Goal: Task Accomplishment & Management: Complete application form

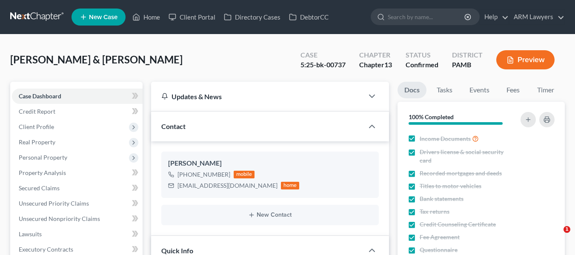
select select "3"
select select "1"
click at [28, 15] on link at bounding box center [37, 16] width 55 height 15
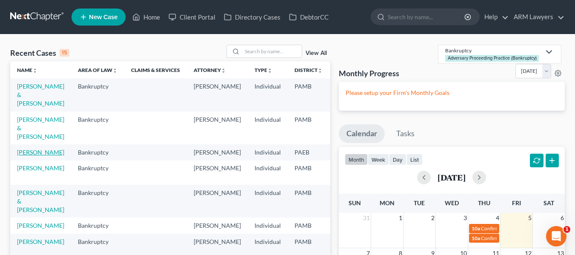
click at [20, 149] on link "[PERSON_NAME]" at bounding box center [40, 152] width 47 height 7
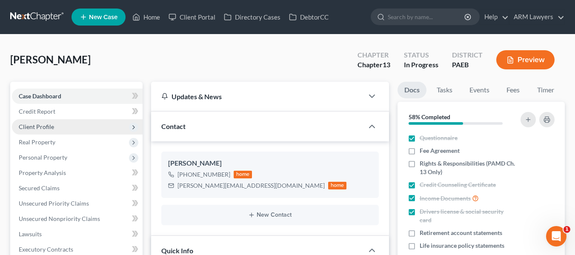
click at [49, 124] on span "Client Profile" at bounding box center [36, 126] width 35 height 7
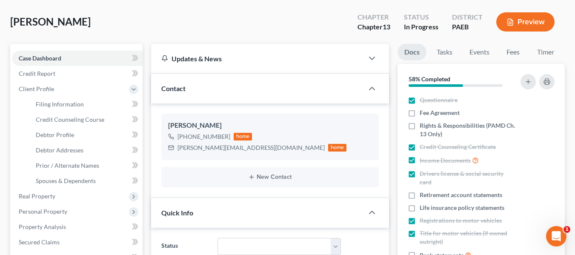
scroll to position [40, 0]
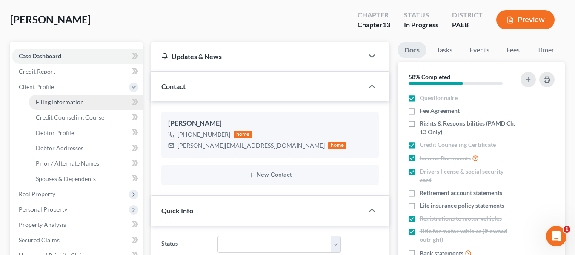
click at [72, 100] on span "Filing Information" at bounding box center [60, 101] width 48 height 7
select select "1"
select select "0"
select select "3"
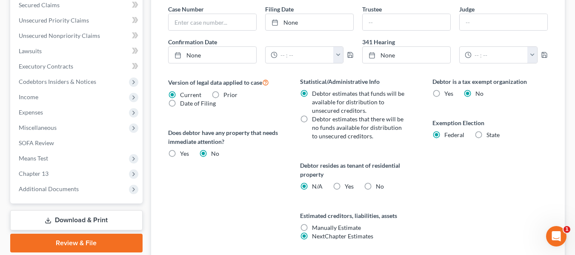
scroll to position [275, 0]
click at [345, 185] on label "Yes Yes" at bounding box center [349, 186] width 9 height 9
click at [348, 185] on input "Yes Yes" at bounding box center [351, 185] width 6 height 6
radio input "true"
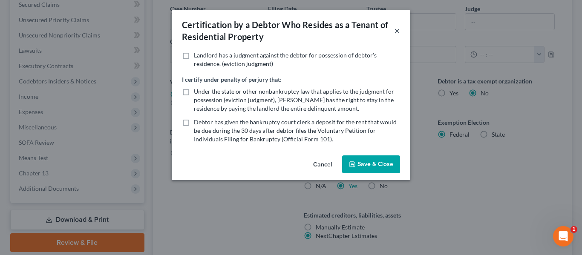
click at [395, 30] on button "×" at bounding box center [397, 31] width 6 height 10
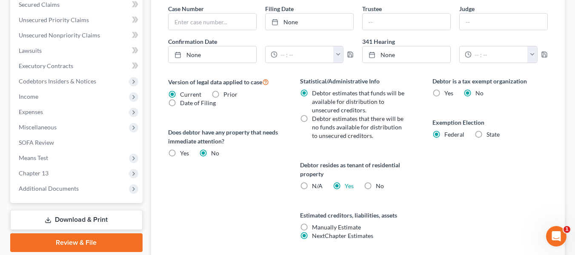
click at [312, 186] on label "N/A" at bounding box center [317, 186] width 11 height 9
click at [316, 186] on input "N/A" at bounding box center [319, 185] width 6 height 6
radio input "true"
radio input "false"
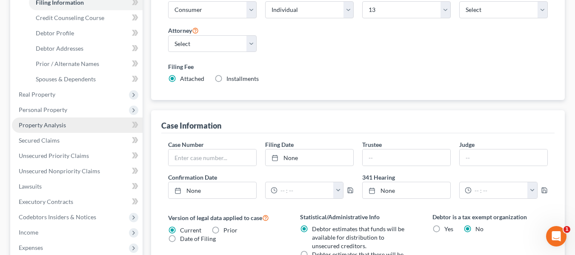
scroll to position [141, 0]
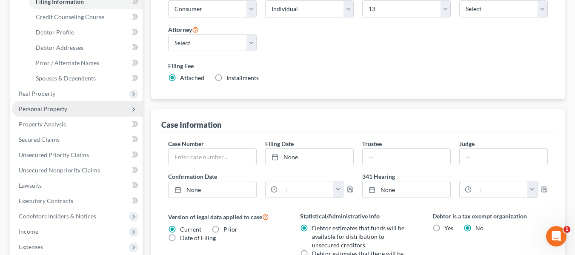
click at [49, 113] on span "Personal Property" at bounding box center [77, 108] width 131 height 15
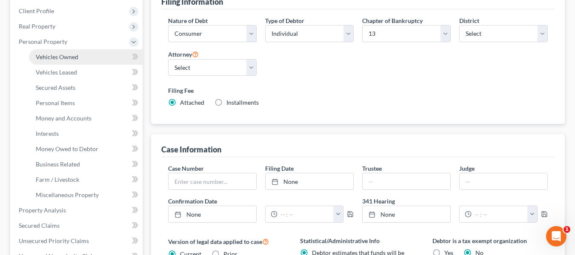
scroll to position [115, 0]
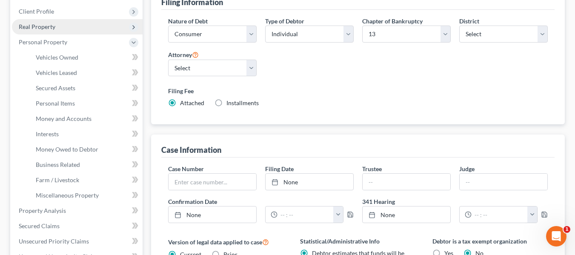
click at [37, 27] on span "Real Property" at bounding box center [37, 26] width 37 height 7
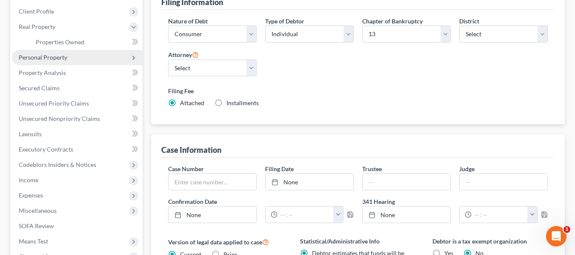
click at [38, 60] on span "Personal Property" at bounding box center [43, 57] width 49 height 7
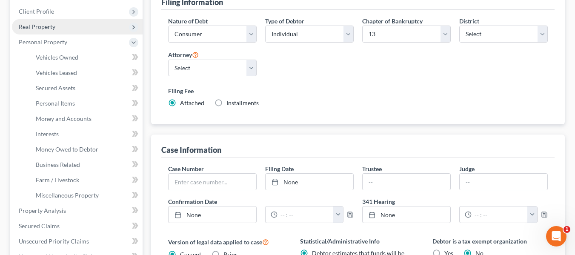
click at [37, 28] on span "Real Property" at bounding box center [37, 26] width 37 height 7
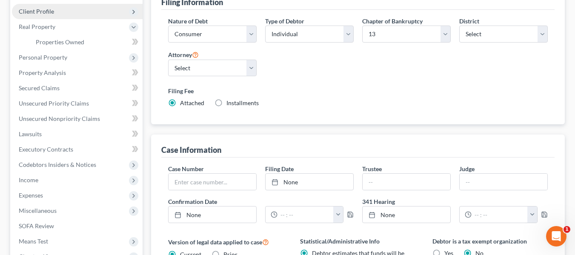
click at [38, 15] on span "Client Profile" at bounding box center [77, 11] width 131 height 15
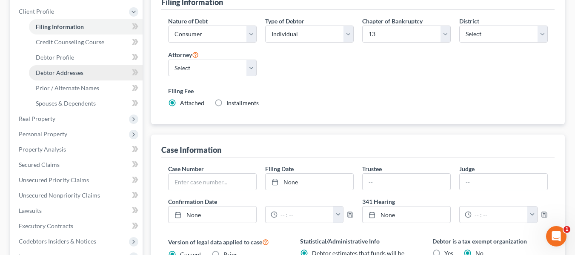
click at [62, 69] on span "Debtor Addresses" at bounding box center [60, 72] width 48 height 7
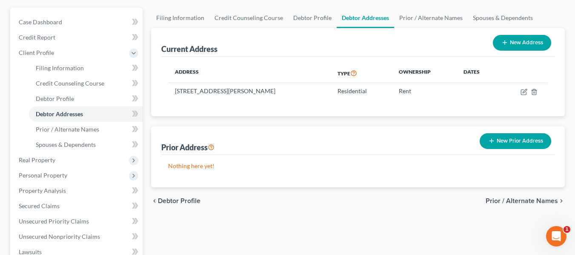
scroll to position [83, 0]
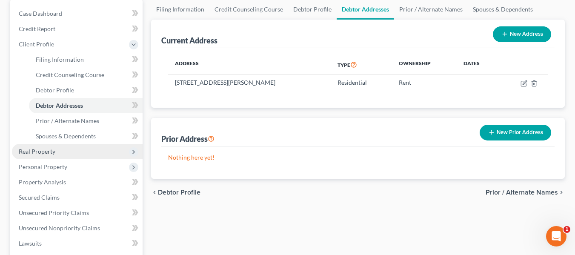
click at [46, 149] on span "Real Property" at bounding box center [37, 151] width 37 height 7
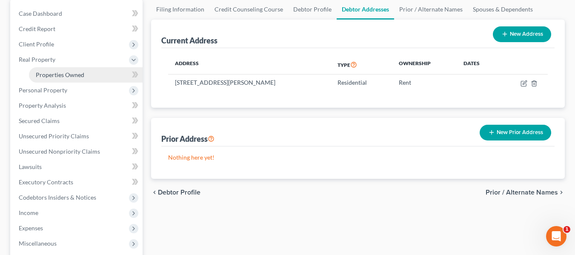
click at [48, 69] on link "Properties Owned" at bounding box center [86, 74] width 114 height 15
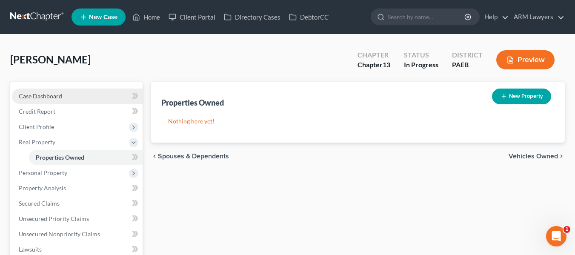
click at [50, 99] on span "Case Dashboard" at bounding box center [40, 95] width 43 height 7
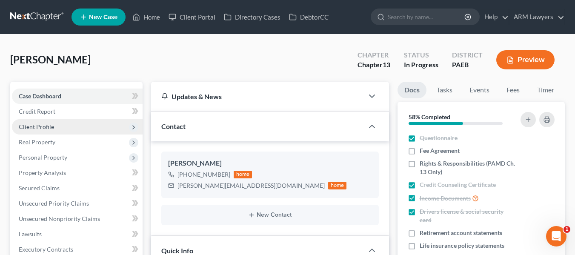
click at [49, 123] on span "Client Profile" at bounding box center [36, 126] width 35 height 7
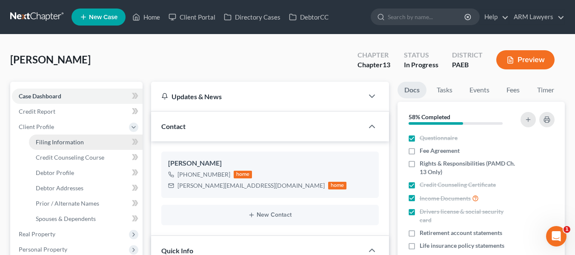
click at [72, 139] on span "Filing Information" at bounding box center [60, 141] width 48 height 7
select select "1"
select select "0"
select select "3"
select select "67"
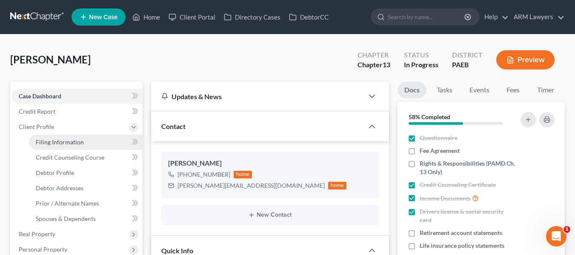
select select "9"
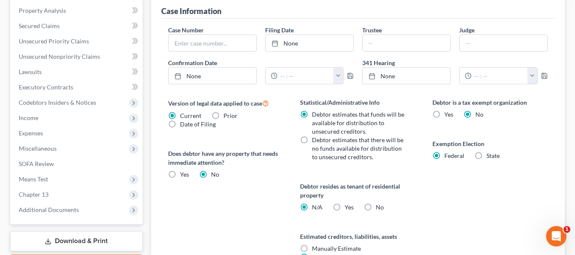
scroll to position [271, 0]
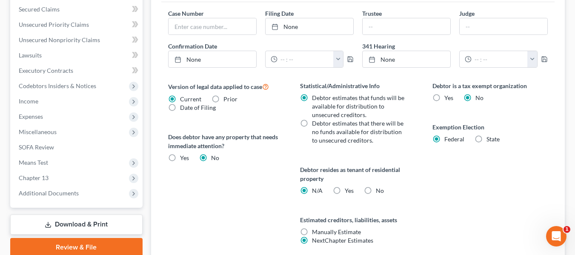
click at [345, 190] on label "Yes Yes" at bounding box center [349, 191] width 9 height 9
click at [348, 190] on input "Yes Yes" at bounding box center [351, 190] width 6 height 6
radio input "true"
radio input "false"
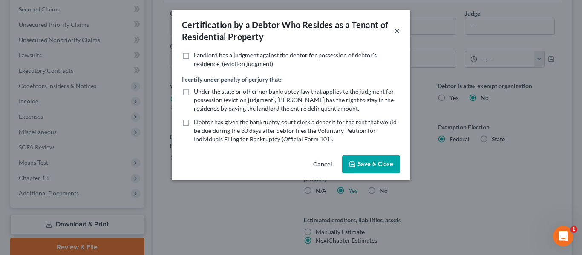
click at [394, 32] on button "×" at bounding box center [397, 31] width 6 height 10
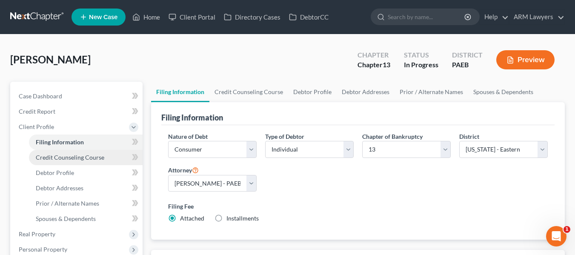
scroll to position [52, 0]
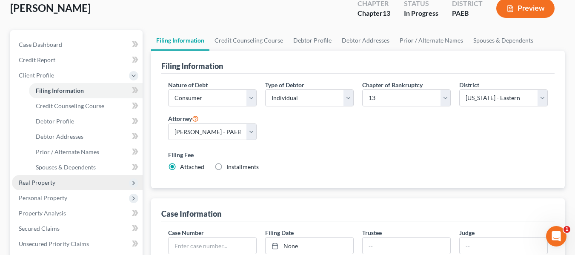
click at [53, 183] on span "Real Property" at bounding box center [37, 182] width 37 height 7
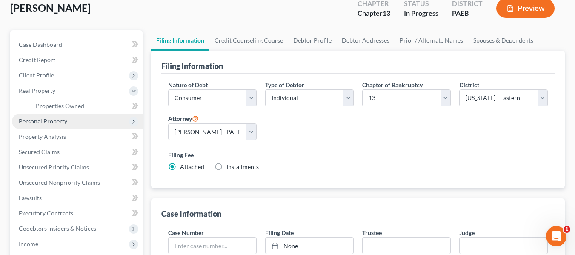
click at [38, 123] on span "Personal Property" at bounding box center [43, 121] width 49 height 7
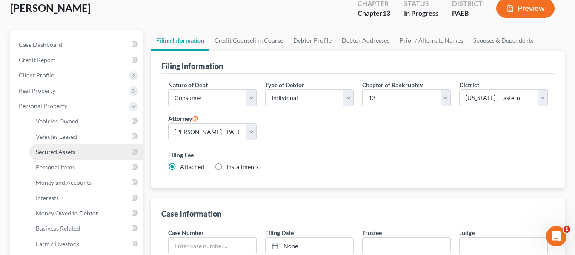
click at [55, 157] on link "Secured Assets" at bounding box center [86, 151] width 114 height 15
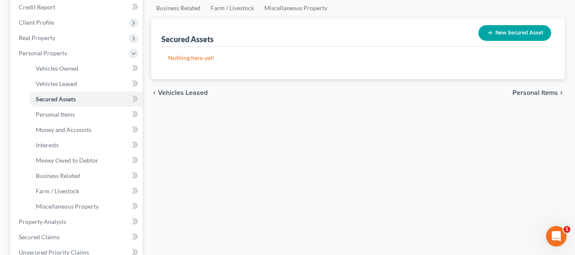
scroll to position [105, 0]
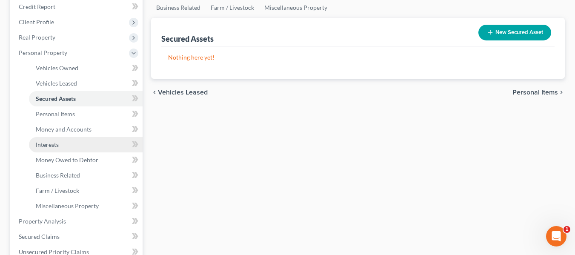
click at [57, 146] on span "Interests" at bounding box center [47, 144] width 23 height 7
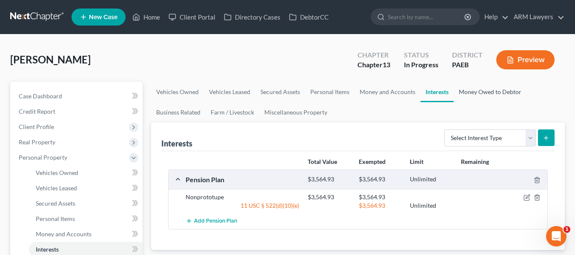
click at [468, 89] on link "Money Owed to Debtor" at bounding box center [490, 92] width 73 height 20
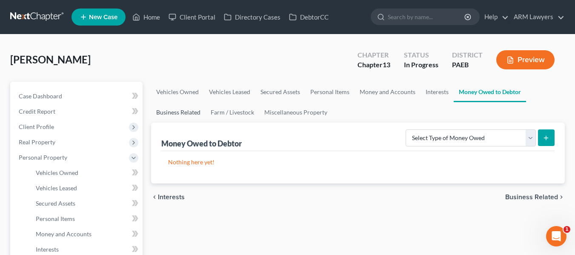
click at [169, 110] on link "Business Related" at bounding box center [178, 112] width 55 height 20
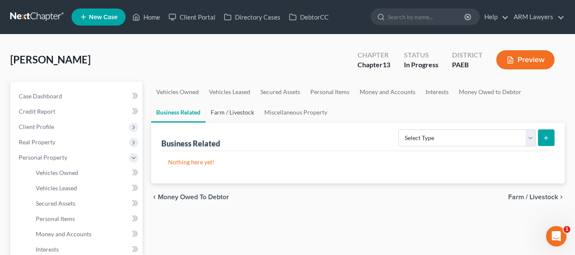
click at [247, 112] on link "Farm / Livestock" at bounding box center [233, 112] width 54 height 20
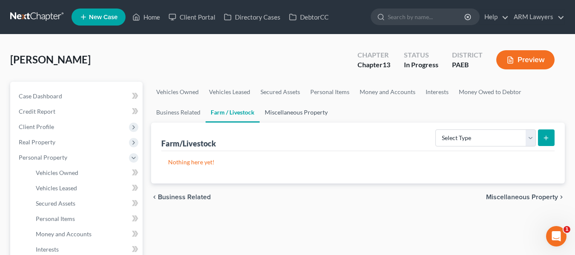
click at [282, 106] on link "Miscellaneous Property" at bounding box center [296, 112] width 73 height 20
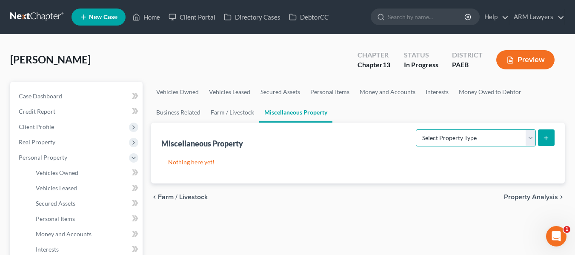
click at [463, 141] on select "Select Property Type Assigned for Creditor Benefit [DATE] Holding for Another N…" at bounding box center [476, 137] width 120 height 17
click at [419, 129] on select "Select Property Type Assigned for Creditor Benefit [DATE] Holding for Another N…" at bounding box center [476, 137] width 120 height 17
drag, startPoint x: 416, startPoint y: 139, endPoint x: 477, endPoint y: 100, distance: 72.6
click at [477, 100] on link "Money Owed to Debtor" at bounding box center [490, 92] width 73 height 20
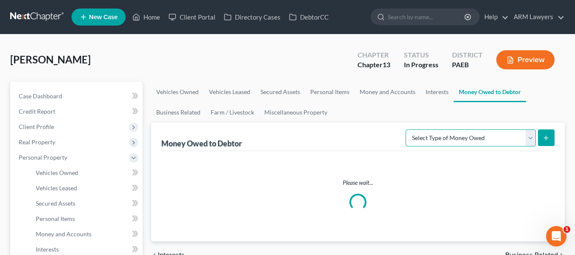
click at [448, 141] on select "Select Type of Money Owed Accounts Receivable Alimony Child Support Claims Agai…" at bounding box center [471, 137] width 130 height 17
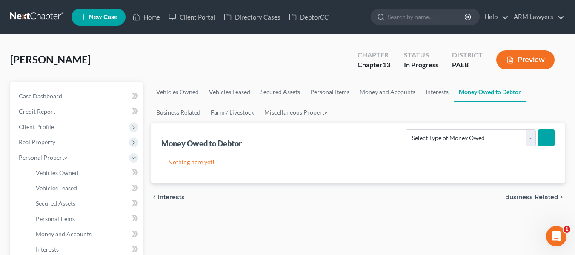
click at [388, 111] on ul "Vehicles Owned Vehicles Leased Secured Assets Personal Items Money and Accounts…" at bounding box center [358, 102] width 414 height 41
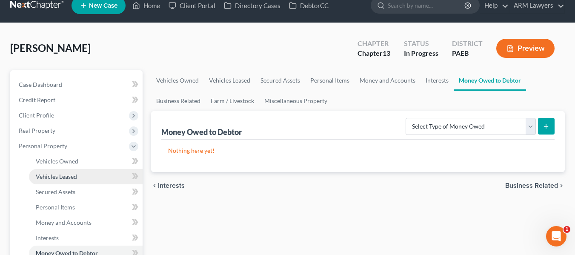
scroll to position [11, 0]
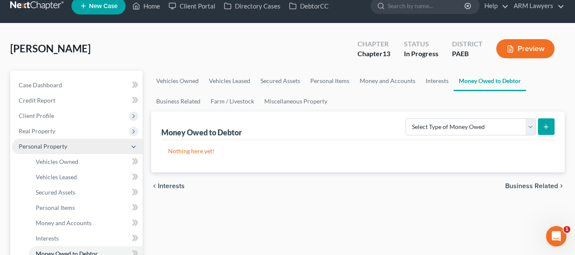
click at [135, 146] on polyline at bounding box center [133, 147] width 3 height 2
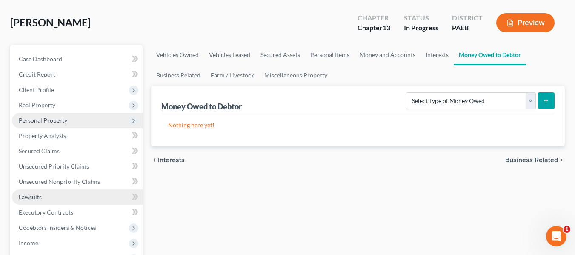
scroll to position [40, 0]
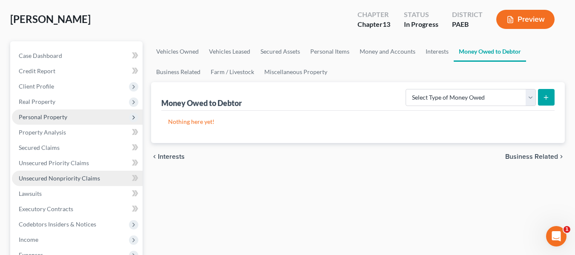
click at [43, 175] on span "Unsecured Nonpriority Claims" at bounding box center [59, 178] width 81 height 7
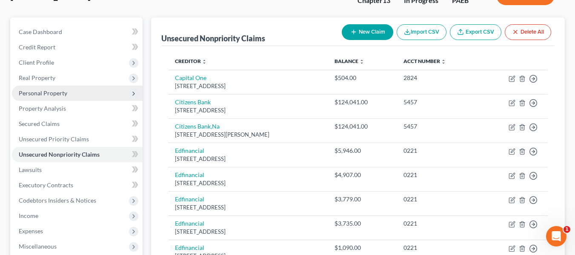
scroll to position [60, 0]
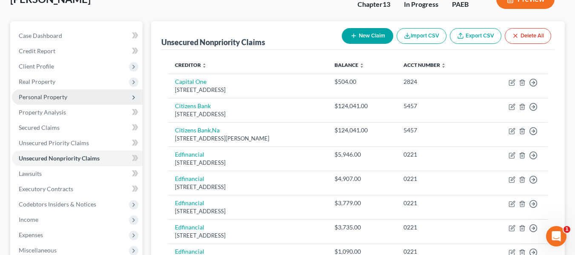
click at [52, 102] on span "Personal Property" at bounding box center [77, 96] width 131 height 15
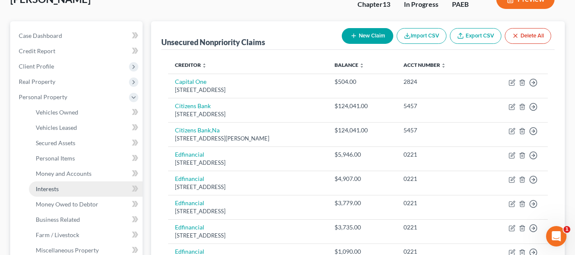
click at [56, 192] on link "Interests" at bounding box center [86, 188] width 114 height 15
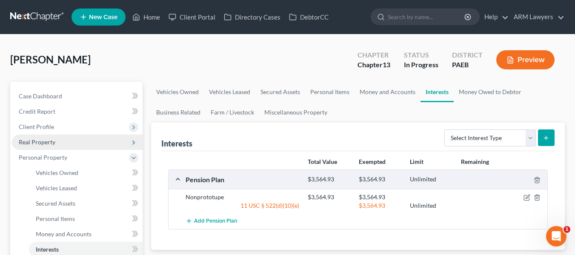
scroll to position [124, 0]
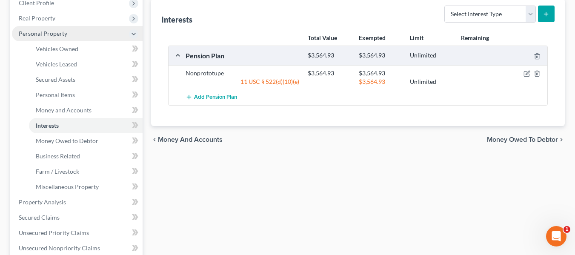
click at [132, 27] on span "Personal Property" at bounding box center [77, 33] width 131 height 15
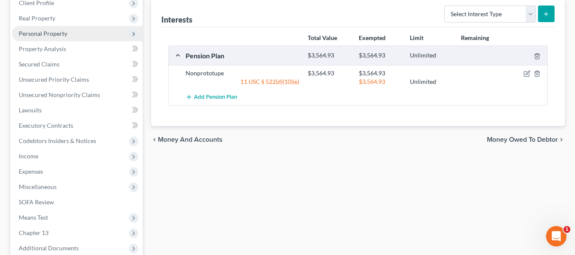
click at [132, 27] on span "Personal Property" at bounding box center [77, 33] width 131 height 15
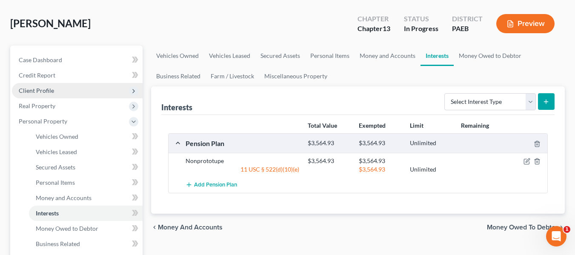
scroll to position [36, 0]
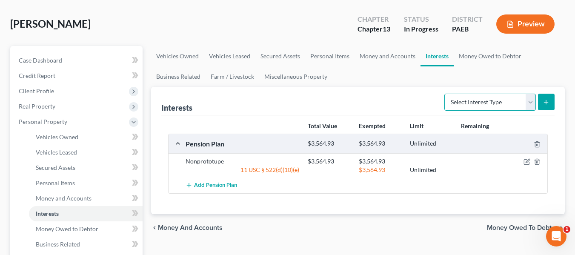
click at [456, 99] on select "Select Interest Type 401K Annuity Bond Education IRA Government Bond Government…" at bounding box center [491, 102] width 92 height 17
click at [403, 79] on ul "Vehicles Owned Vehicles Leased Secured Assets Personal Items Money and Accounts…" at bounding box center [358, 66] width 414 height 41
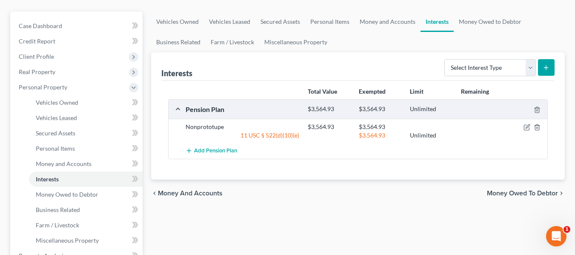
scroll to position [70, 0]
